Goal: Information Seeking & Learning: Find specific fact

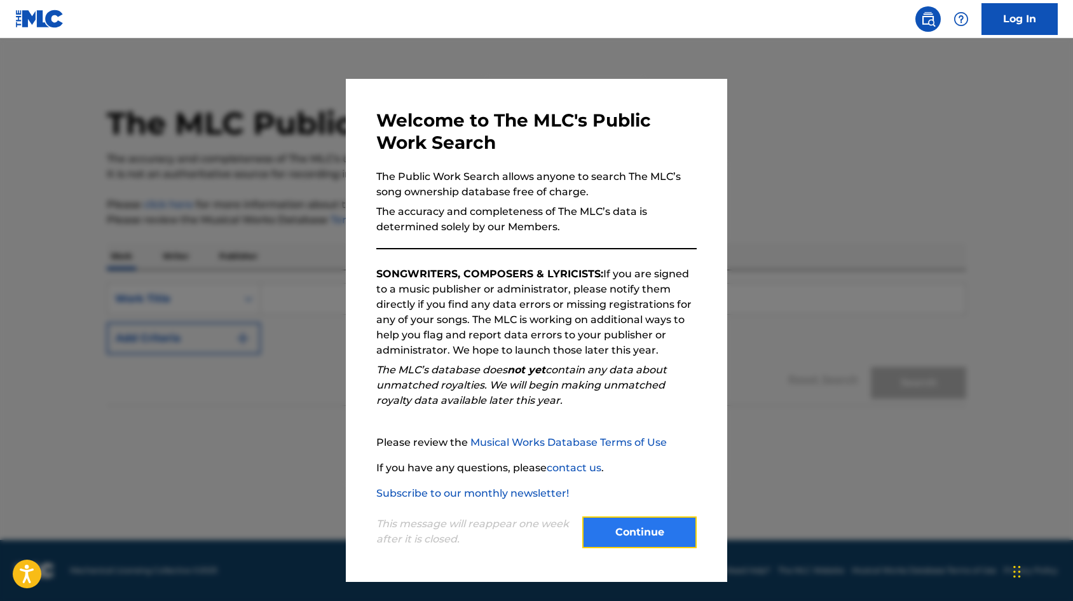
click at [624, 528] on button "Continue" at bounding box center [639, 532] width 114 height 32
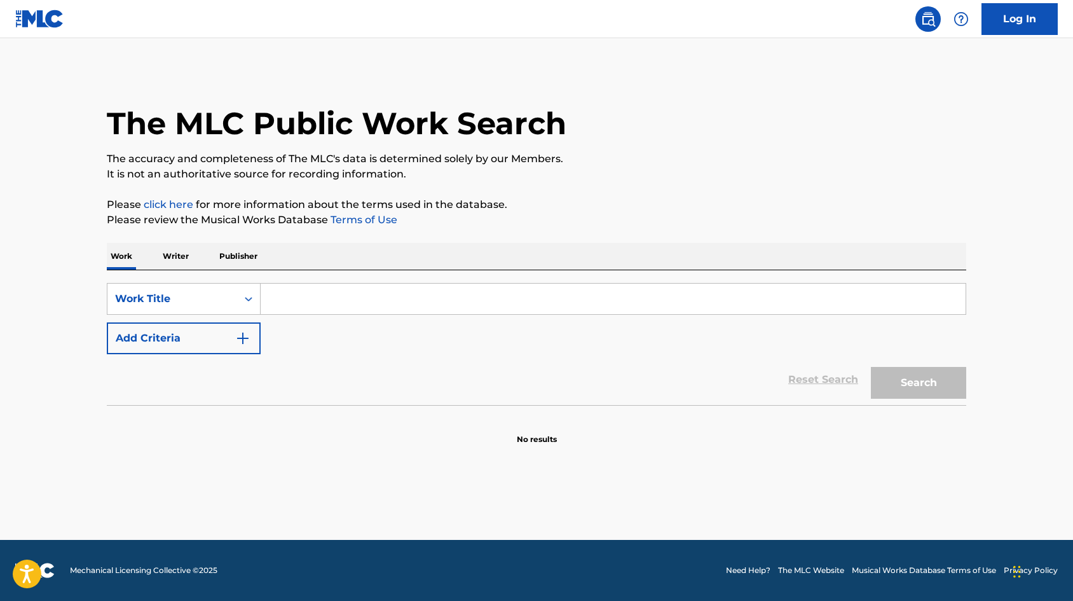
click at [355, 299] on input "Search Form" at bounding box center [613, 298] width 705 height 31
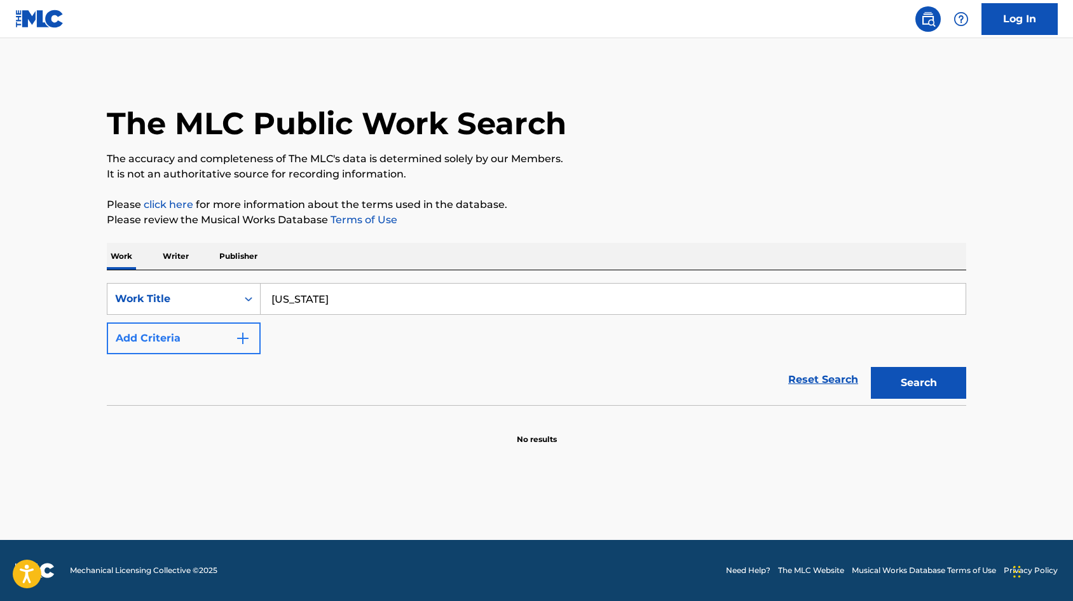
type input "[US_STATE]"
click at [219, 341] on button "Add Criteria" at bounding box center [184, 338] width 154 height 32
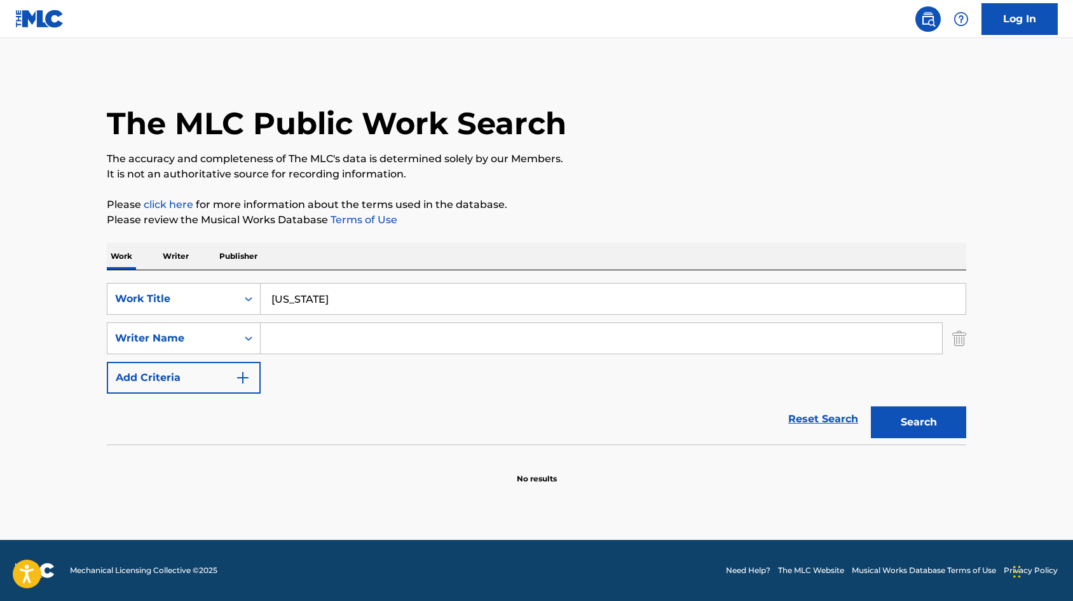
click at [331, 341] on input "Search Form" at bounding box center [601, 338] width 681 height 31
type input "bulow"
click at [871, 406] on button "Search" at bounding box center [918, 422] width 95 height 32
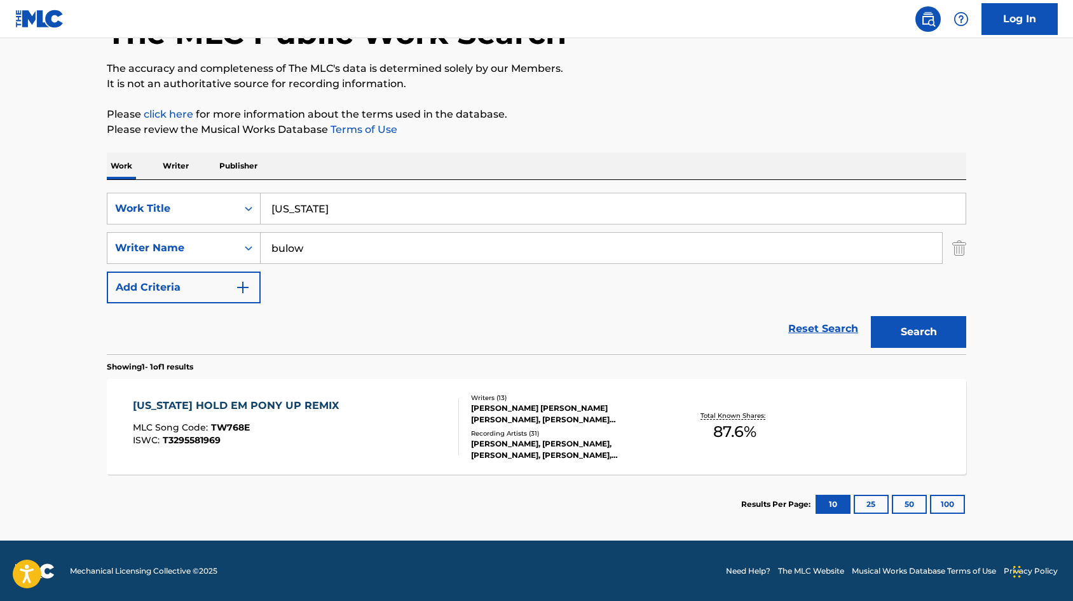
scroll to position [91, 0]
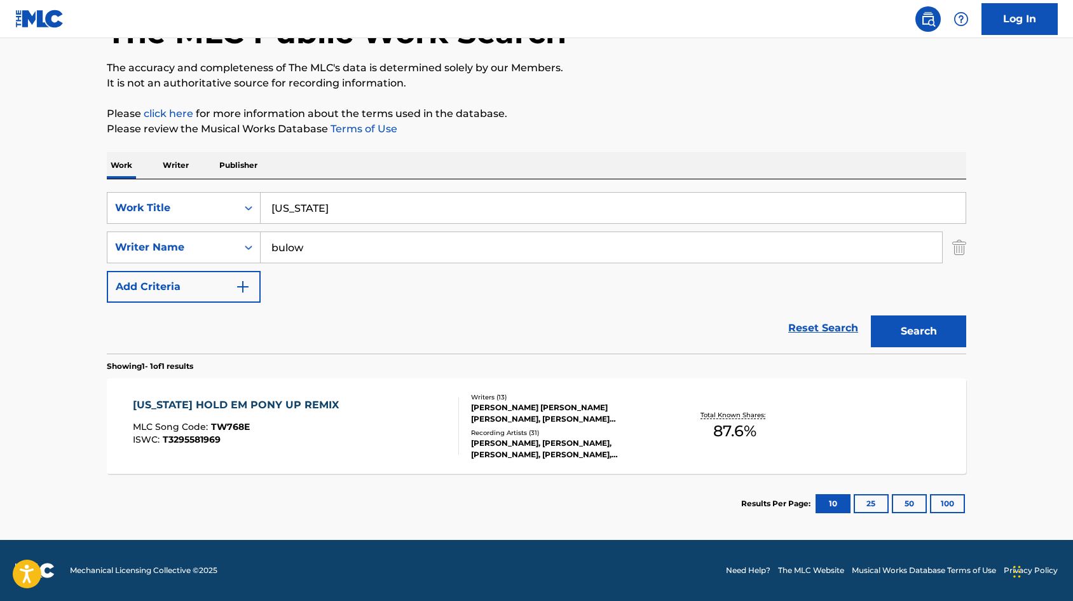
click at [269, 407] on div "[US_STATE] HOLD EM PONY UP REMIX" at bounding box center [239, 404] width 212 height 15
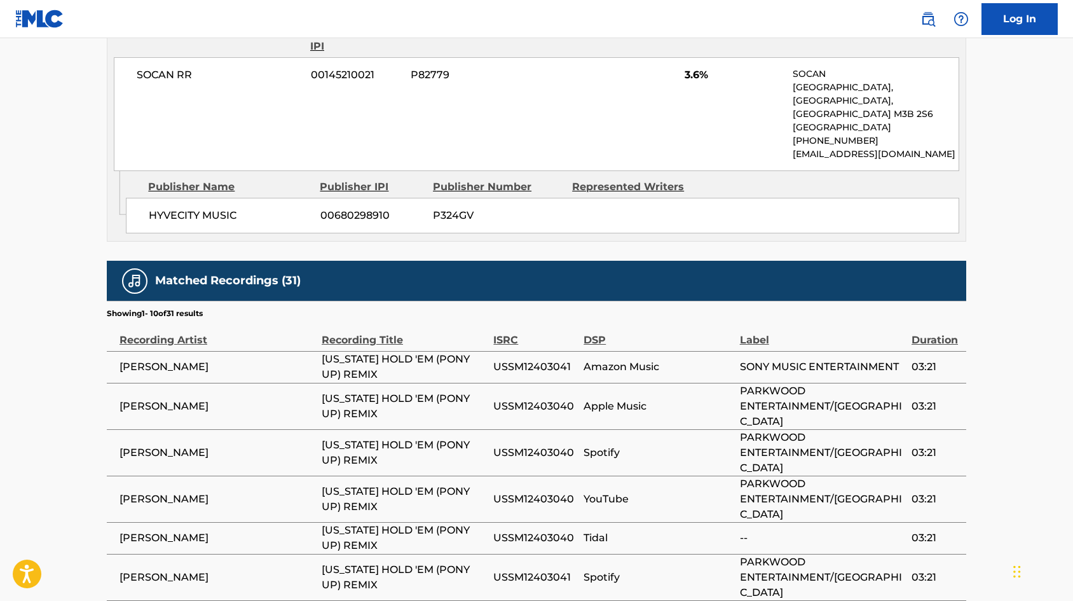
scroll to position [3378, 0]
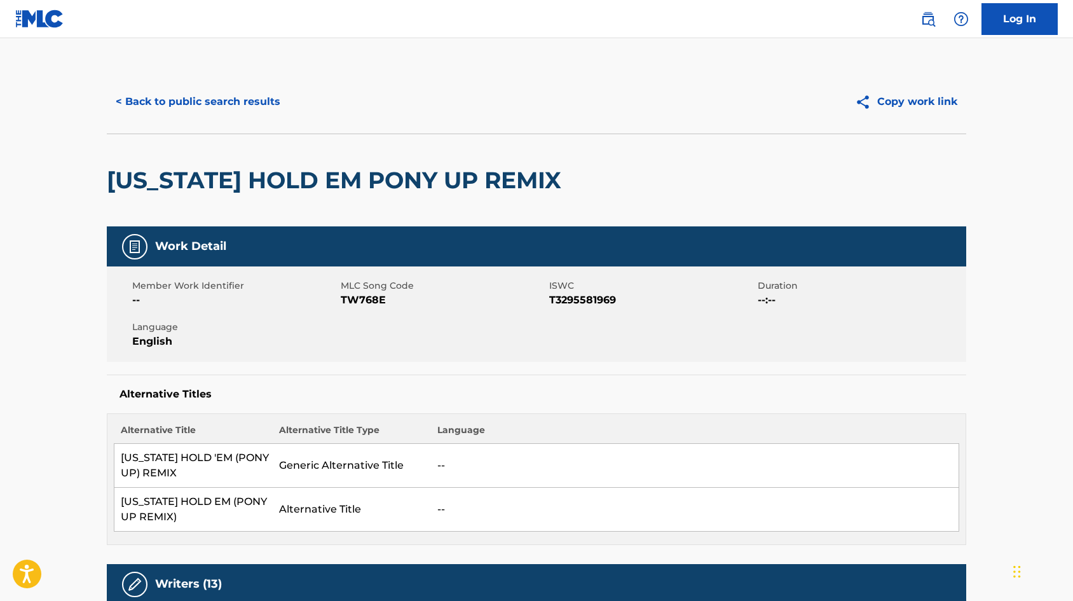
scroll to position [636, 0]
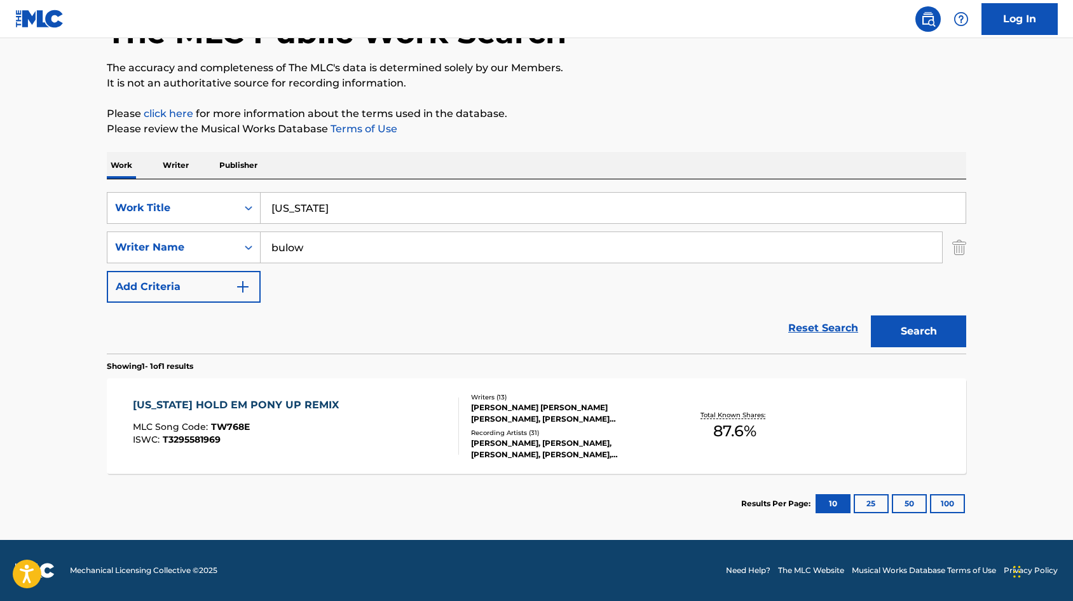
scroll to position [91, 0]
click at [324, 203] on input "[US_STATE]" at bounding box center [613, 208] width 705 height 31
type input "[US_STATE] hold em"
drag, startPoint x: 342, startPoint y: 241, endPoint x: 252, endPoint y: 242, distance: 89.6
click at [252, 242] on div "SearchWithCriteria5af31ce4-d4e2-450b-82ec-667549824f88 Writer Name [PERSON_NAME]" at bounding box center [536, 247] width 859 height 32
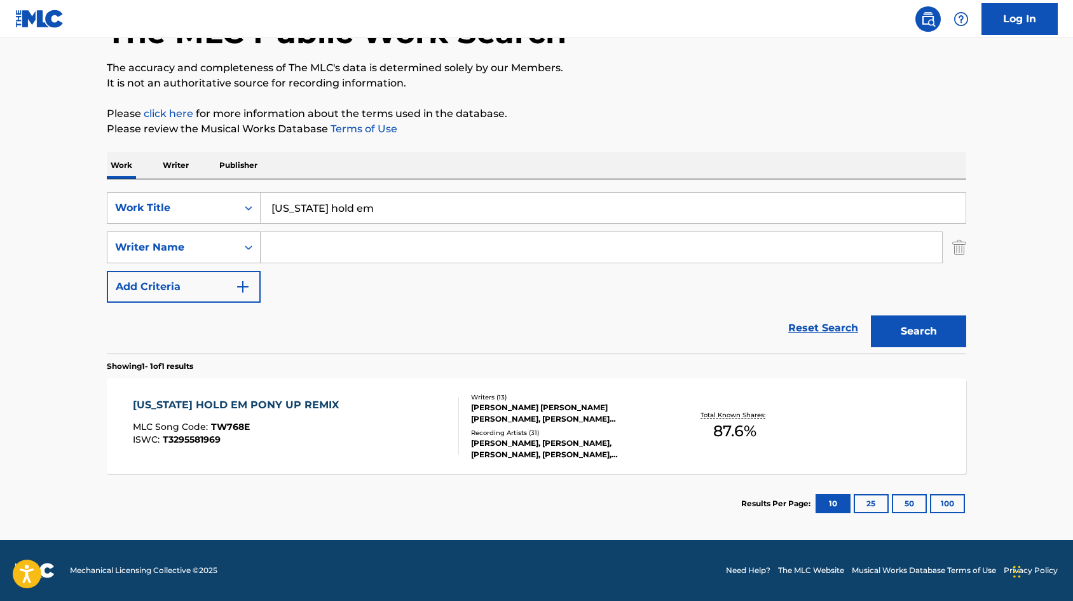
click at [871, 315] on button "Search" at bounding box center [918, 331] width 95 height 32
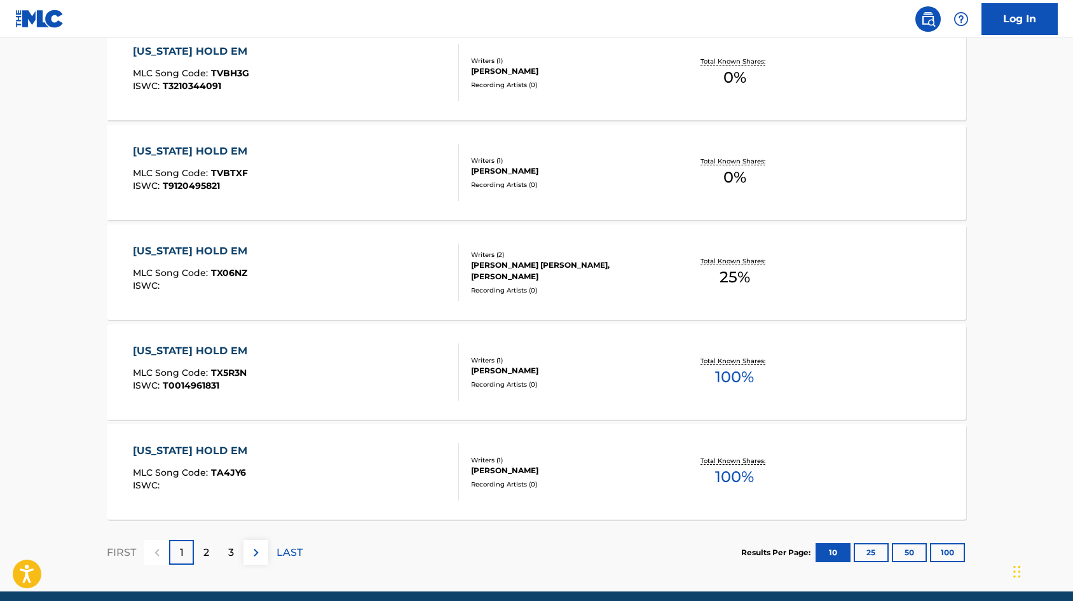
scroll to position [953, 0]
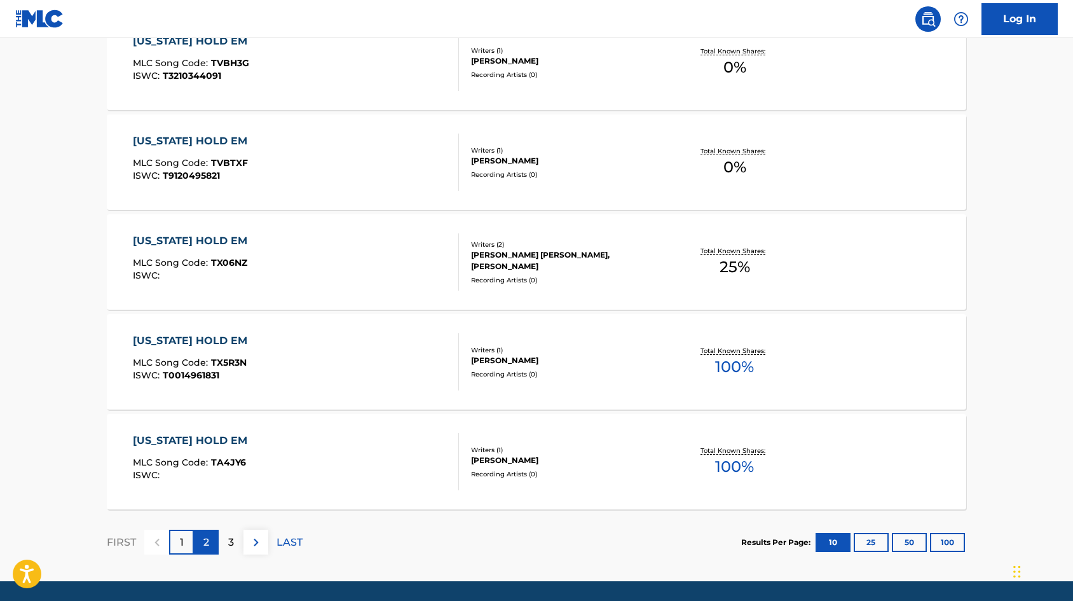
click at [204, 536] on p "2" at bounding box center [206, 542] width 6 height 15
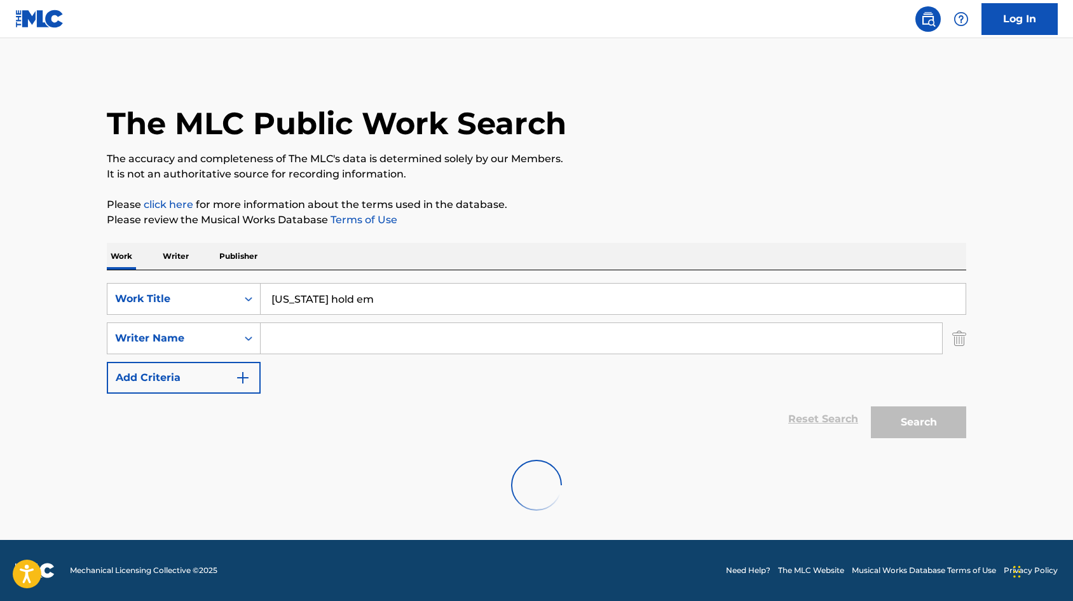
scroll to position [0, 0]
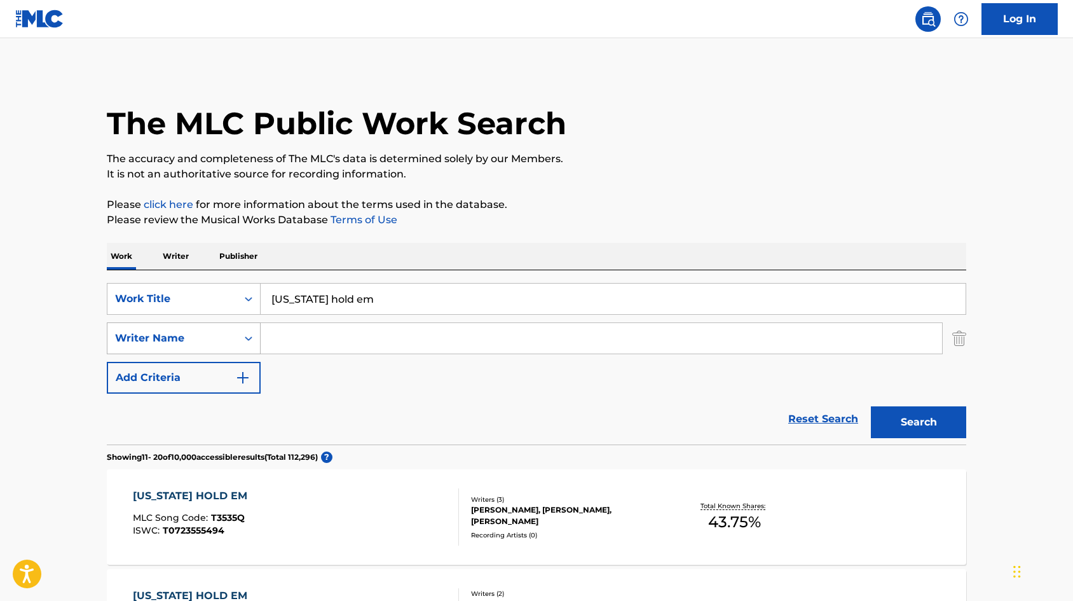
click at [232, 331] on div "Writer Name" at bounding box center [172, 338] width 130 height 24
click at [444, 388] on div "SearchWithCriteriabf4b8c5f-4efa-4421-b3e8-f3ebc329df21 Work Title [US_STATE] ho…" at bounding box center [536, 338] width 859 height 111
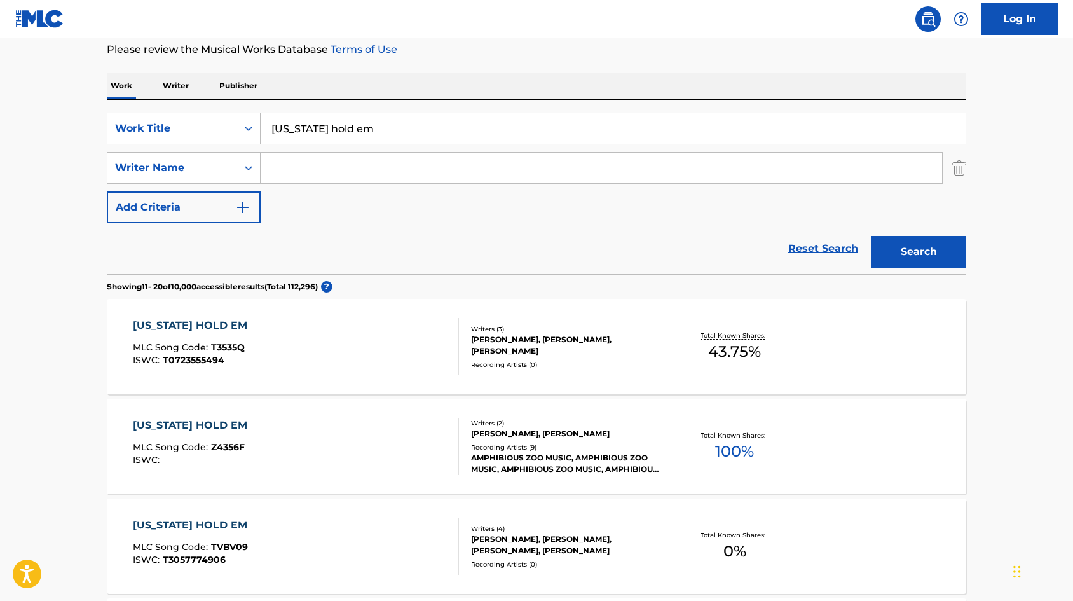
scroll to position [64, 0]
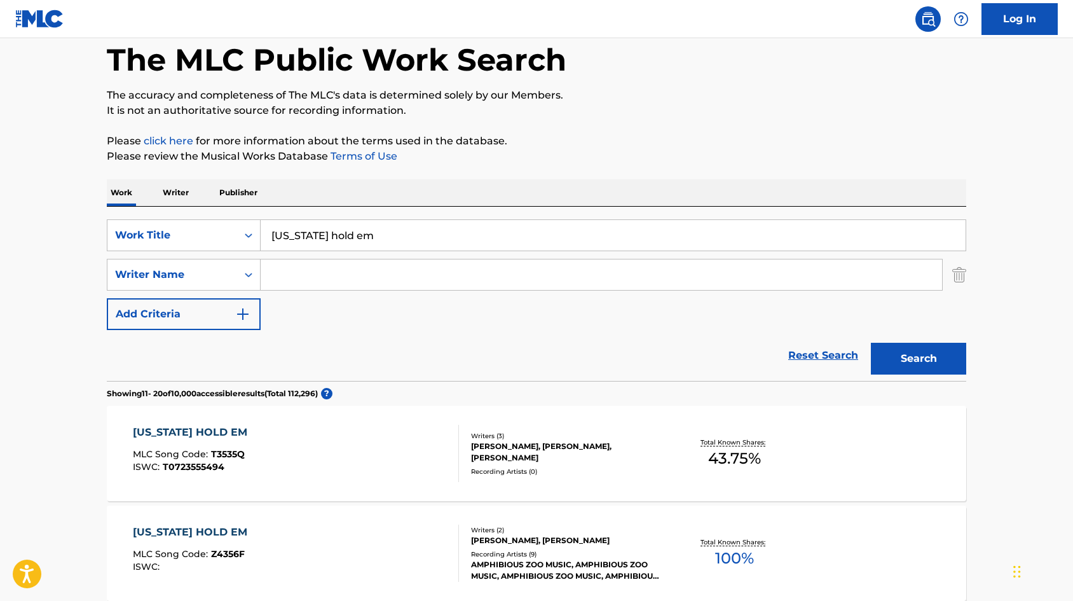
click at [369, 269] on input "Search Form" at bounding box center [601, 274] width 681 height 31
type input "[PERSON_NAME]"
click at [871, 343] on button "Search" at bounding box center [918, 359] width 95 height 32
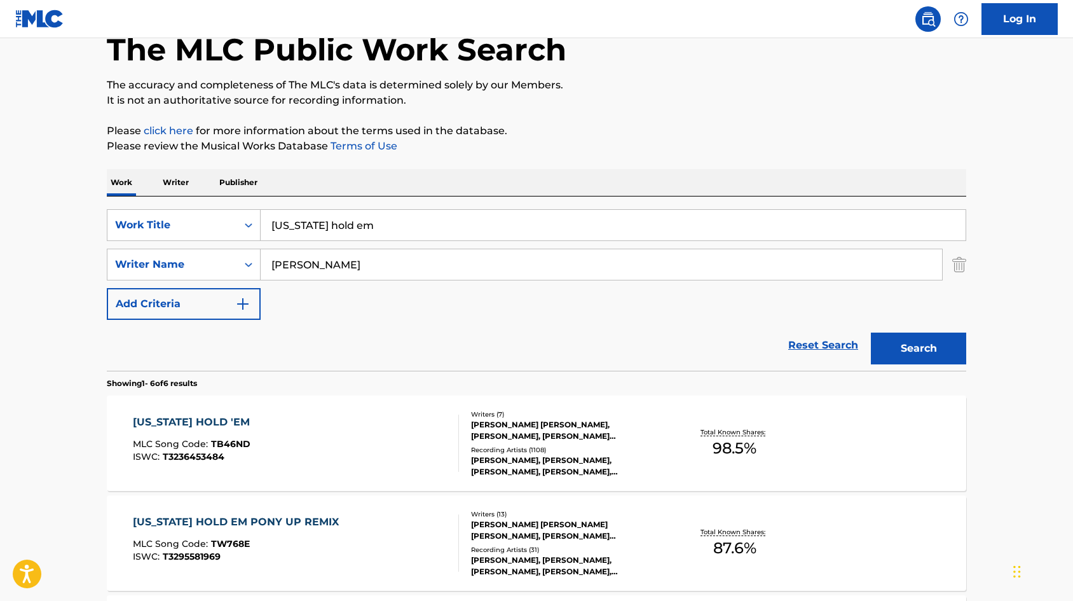
scroll to position [191, 0]
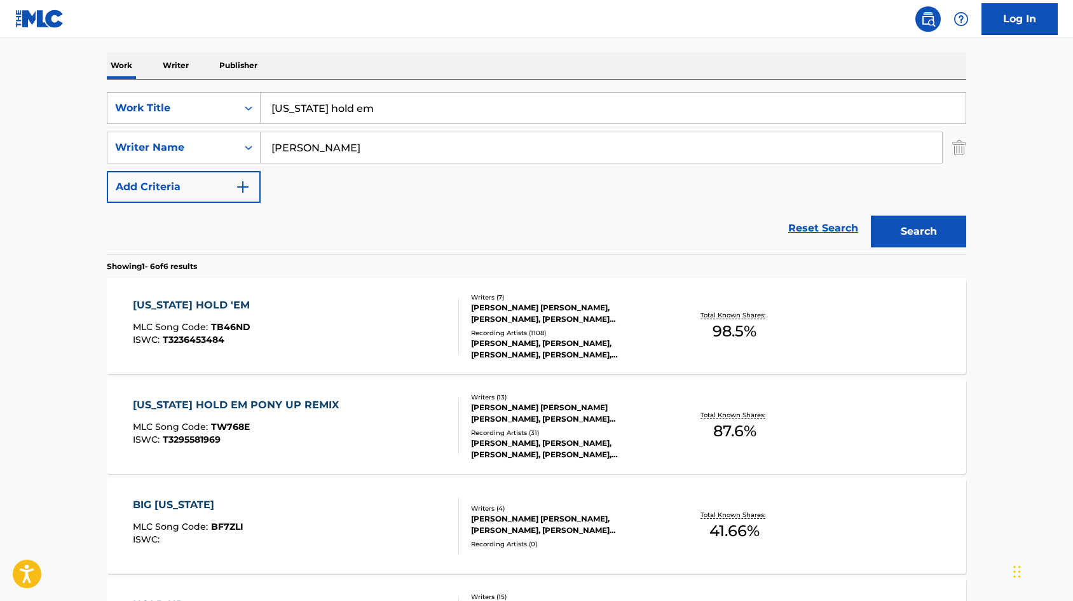
click at [187, 307] on div "[US_STATE] HOLD 'EM" at bounding box center [194, 304] width 123 height 15
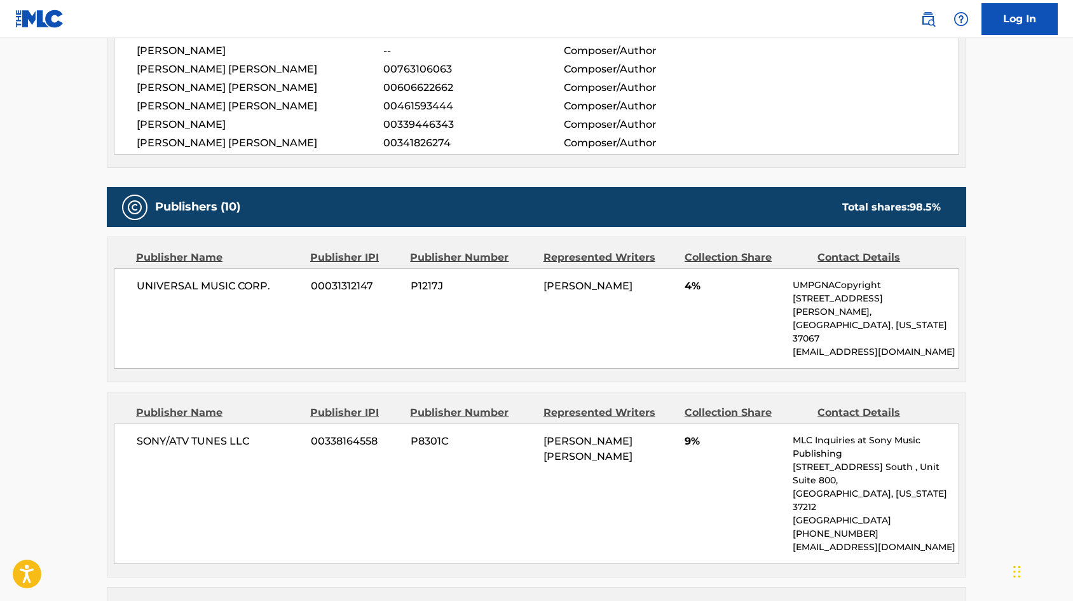
scroll to position [572, 0]
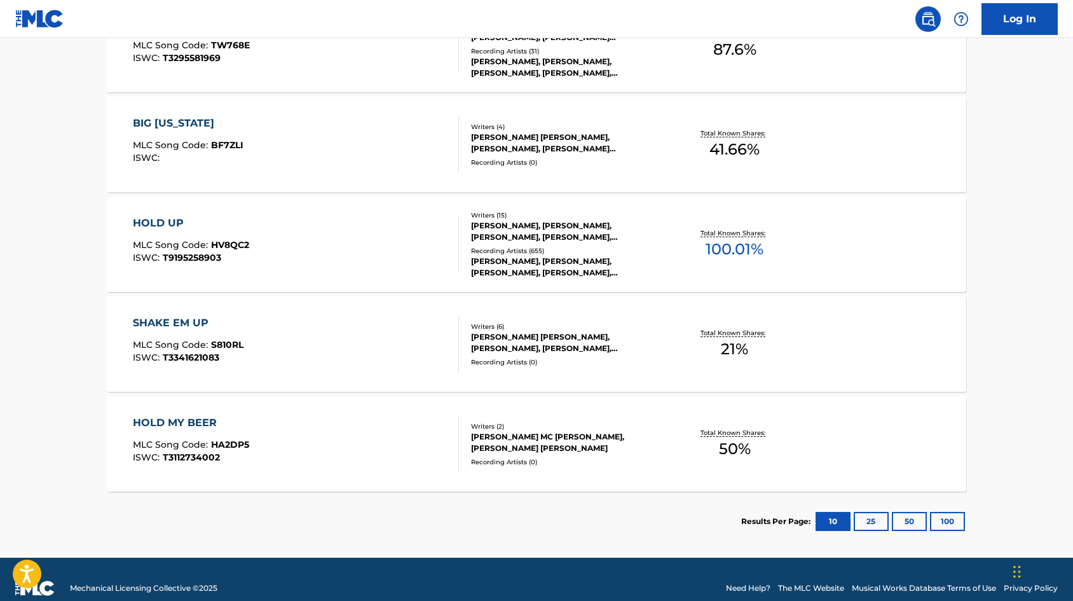
scroll to position [191, 0]
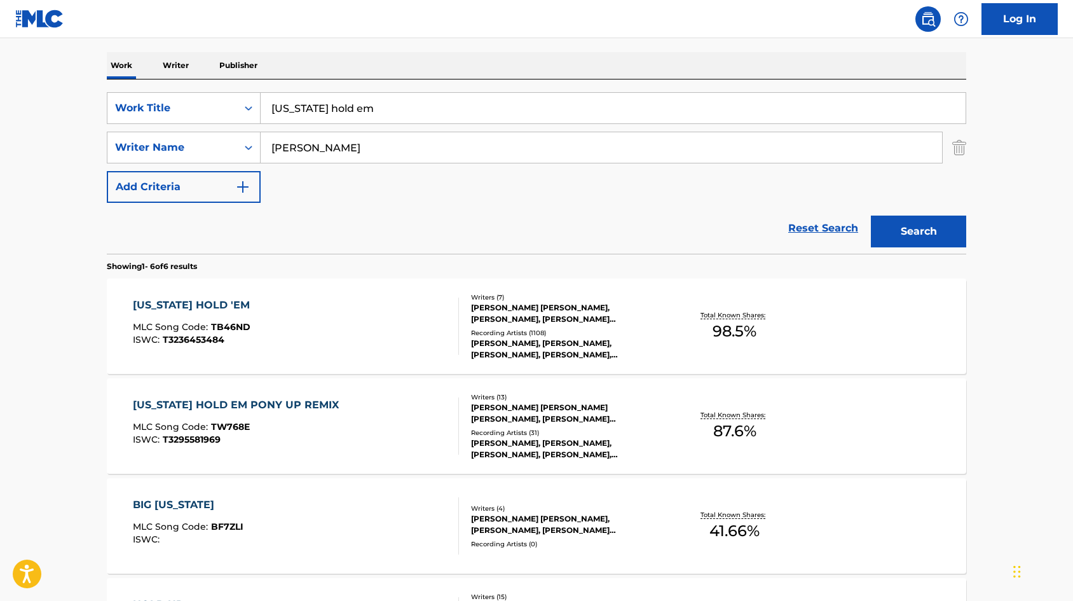
click at [215, 308] on div "[US_STATE] HOLD 'EM" at bounding box center [194, 304] width 123 height 15
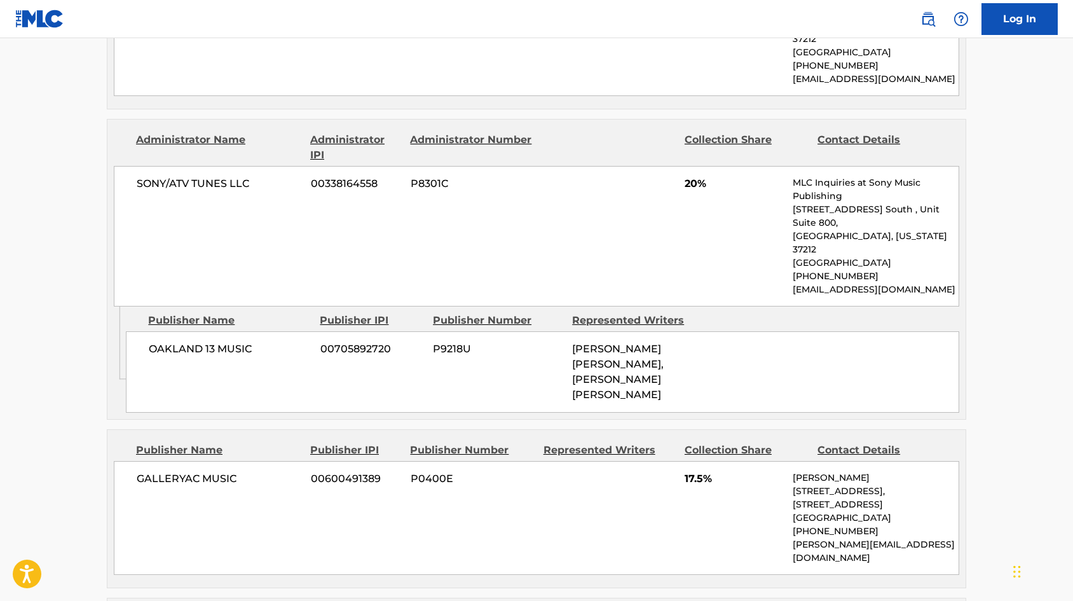
scroll to position [1716, 0]
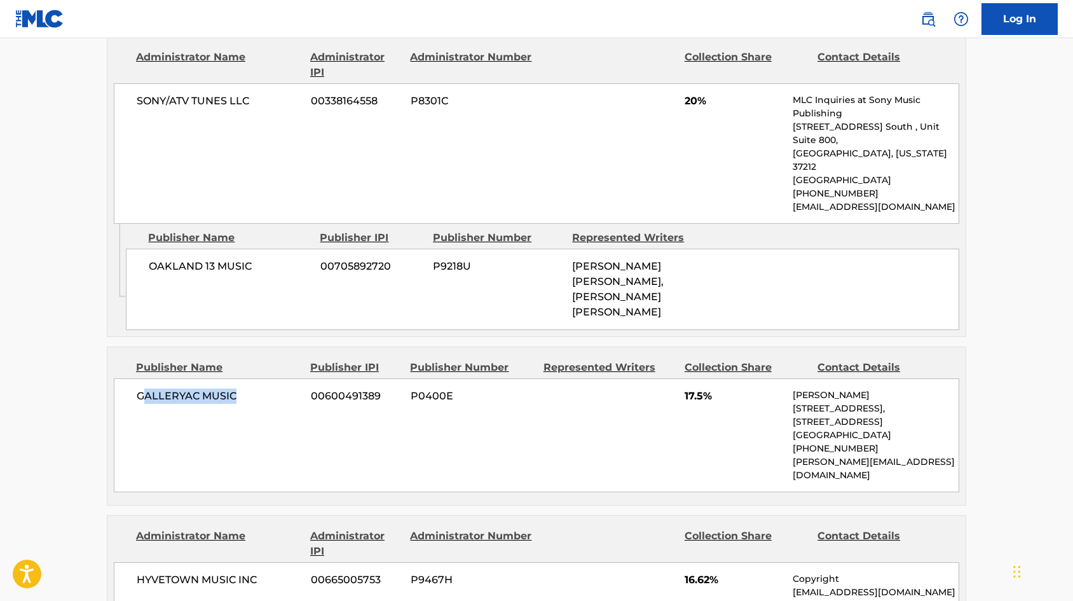
drag, startPoint x: 142, startPoint y: 249, endPoint x: 275, endPoint y: 243, distance: 133.0
click at [275, 388] on span "GALLERYAC MUSIC" at bounding box center [219, 395] width 165 height 15
click at [709, 388] on span "17.5%" at bounding box center [734, 395] width 99 height 15
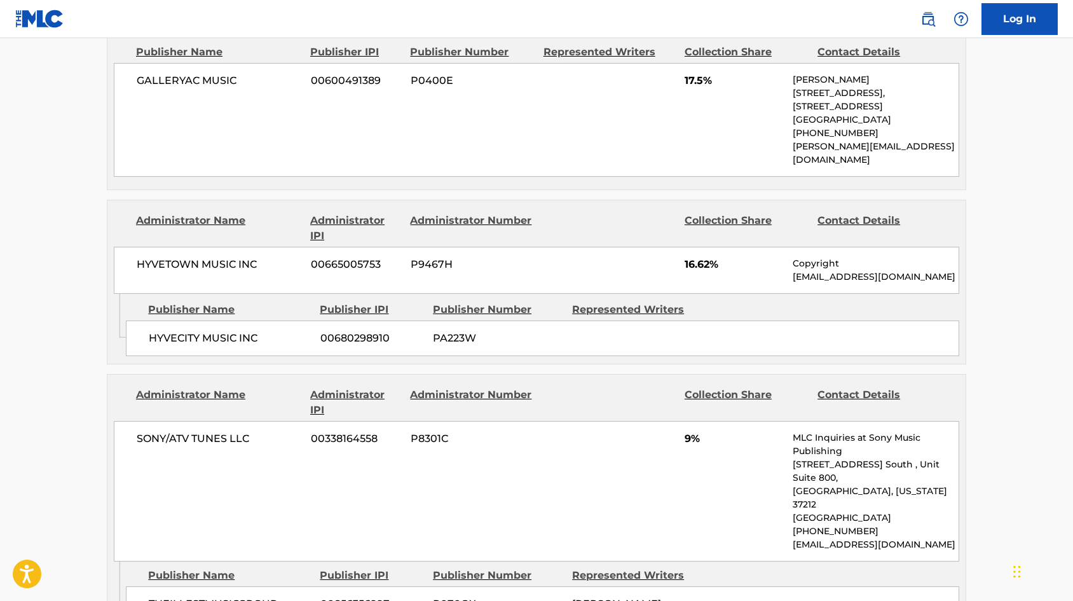
scroll to position [2352, 0]
